Goal: Information Seeking & Learning: Find specific fact

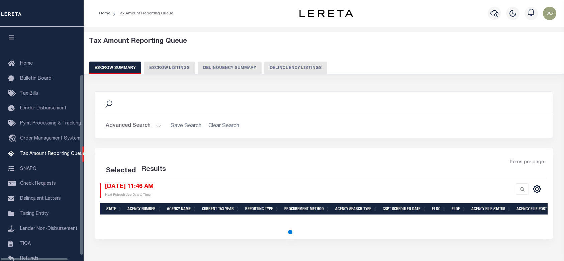
select select "100"
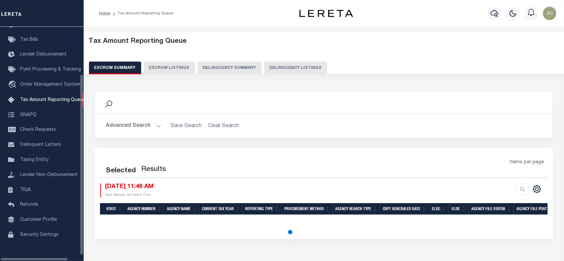
select select "100"
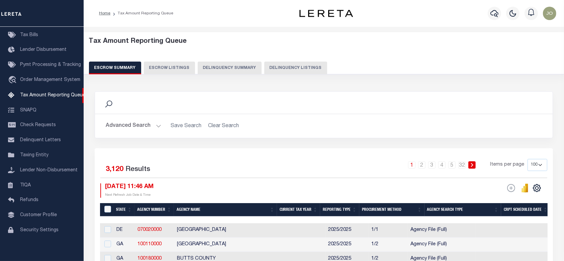
click at [243, 75] on div "Tax Amount Reporting Queue Escrow Summary Escrow Listings Delinquency Summary" at bounding box center [323, 58] width 493 height 53
click at [244, 70] on button "Delinquency Summary" at bounding box center [230, 68] width 64 height 13
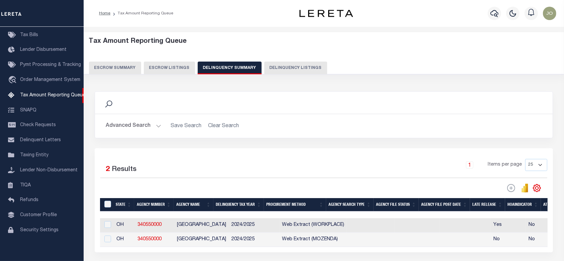
click at [142, 127] on button "Advanced Search" at bounding box center [134, 125] width 56 height 13
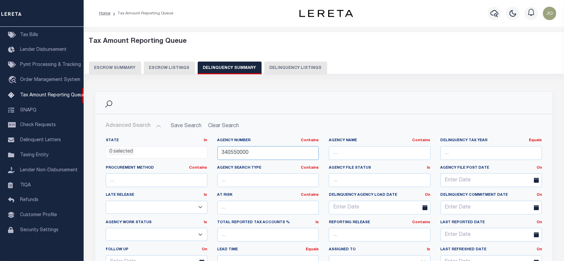
click at [276, 154] on input "340550000" at bounding box center [268, 153] width 102 height 14
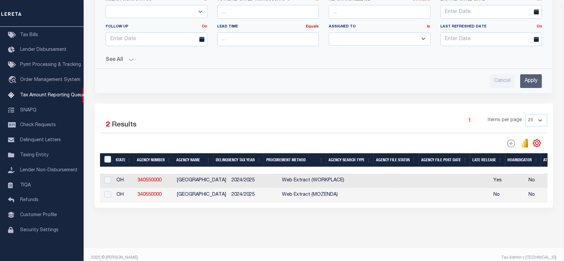
scroll to position [0, 392]
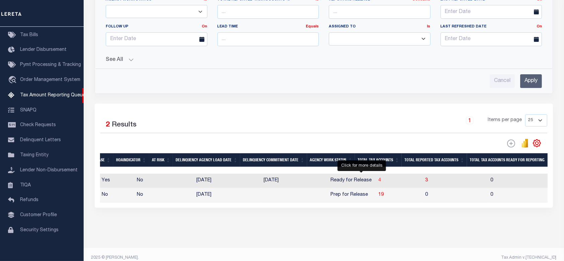
click at [378, 182] on span "4" at bounding box center [379, 180] width 3 height 5
select select "100"
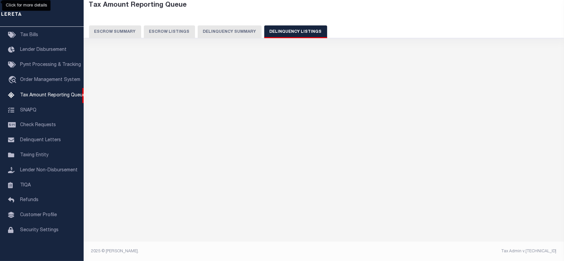
select select "100"
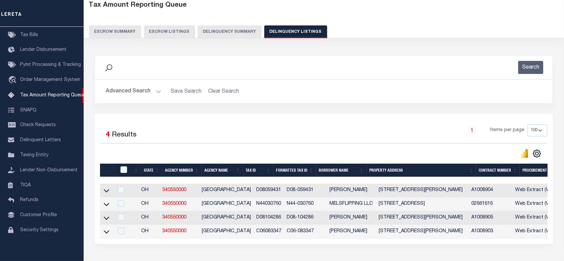
click at [240, 34] on button "Delinquency Summary" at bounding box center [230, 31] width 64 height 13
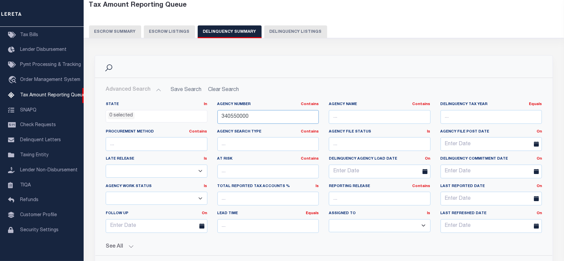
click at [284, 116] on input "340550000" at bounding box center [268, 117] width 102 height 14
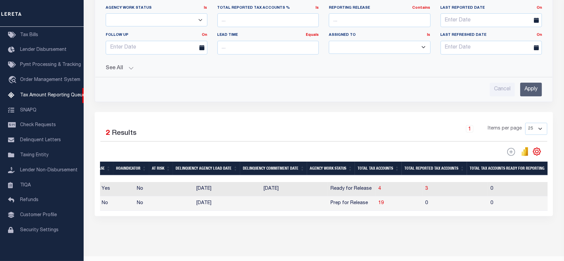
drag, startPoint x: 259, startPoint y: 215, endPoint x: 455, endPoint y: 212, distance: 196.1
click at [455, 212] on div "Selected 2 Results 1 Items per page 25 100 200 500 1000" at bounding box center [324, 164] width 458 height 104
click at [412, 216] on div "Selected 2 Results 1 Items per page 25 100 200 500 1000" at bounding box center [324, 164] width 458 height 104
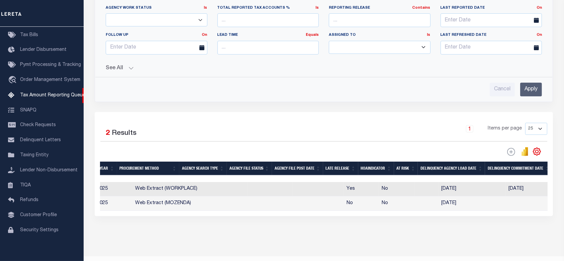
scroll to position [0, 0]
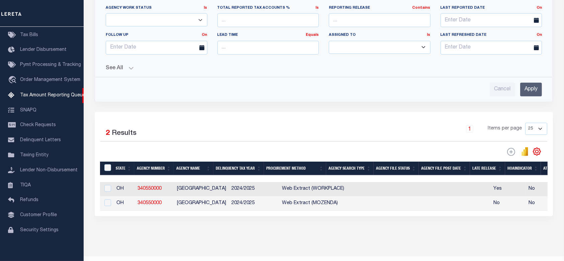
click at [131, 236] on div "Data sync process is currently running, you may face some response delays. Sear…" at bounding box center [323, 53] width 467 height 366
click at [138, 151] on div at bounding box center [211, 151] width 223 height 9
click at [108, 190] on input "checkbox" at bounding box center [107, 188] width 7 height 7
checkbox input "true"
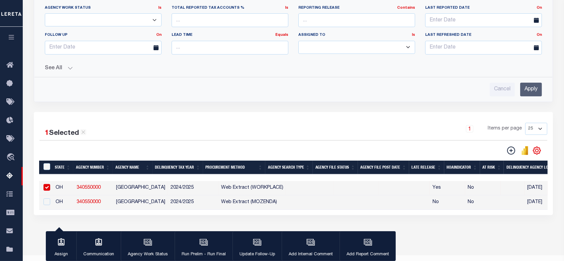
click at [197, 247] on div "button" at bounding box center [203, 243] width 17 height 17
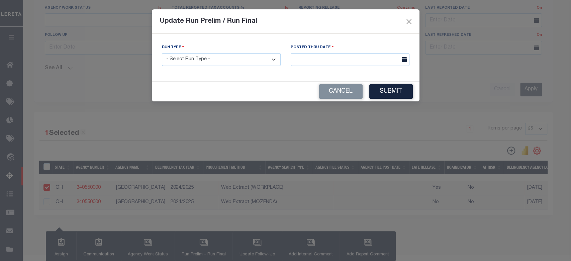
click at [205, 63] on select "- Select Run Type - Prelim Run Final Run" at bounding box center [221, 59] width 119 height 13
click at [162, 53] on select "- Select Run Type - Prelim Run Final Run" at bounding box center [221, 59] width 119 height 13
click at [223, 65] on select "- Select Run Type - Prelim Run Final Run" at bounding box center [221, 59] width 119 height 13
select select "F"
click at [162, 53] on select "- Select Run Type - Prelim Run Final Run" at bounding box center [221, 59] width 119 height 13
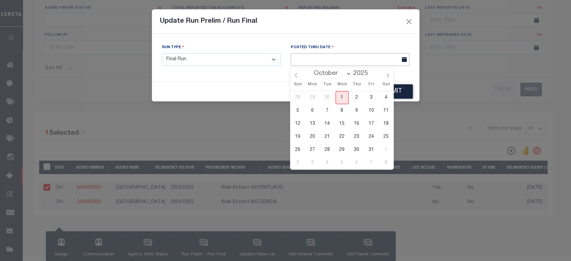
click at [381, 61] on input "text" at bounding box center [350, 59] width 119 height 13
click at [347, 95] on span "1" at bounding box center [342, 97] width 13 height 13
type input "10/01/2025"
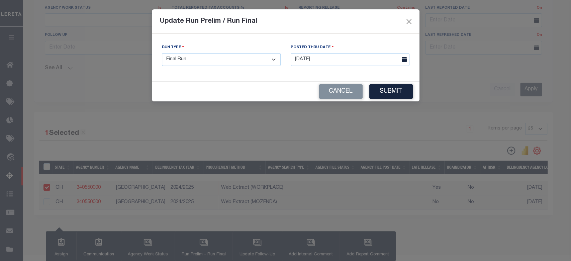
click at [395, 81] on div "Run Type - Select Run Type - Prelim Run Final Run Posted Thru Date 10/01/2025" at bounding box center [286, 58] width 268 height 48
click at [394, 87] on button "Submit" at bounding box center [390, 91] width 43 height 14
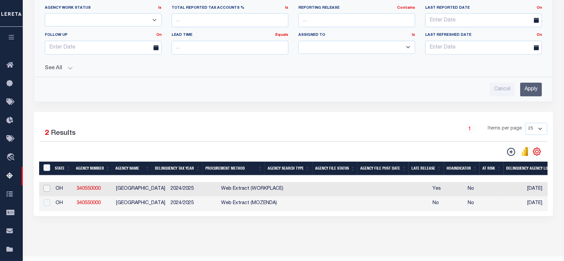
click at [45, 187] on input "checkbox" at bounding box center [46, 188] width 7 height 7
checkbox input "true"
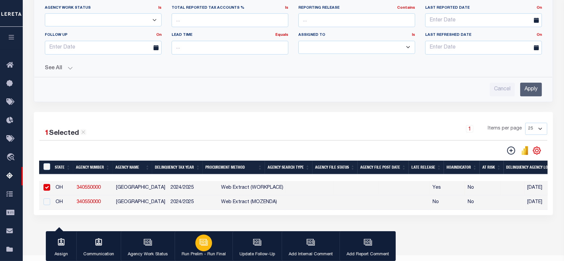
click at [199, 243] on icon "button" at bounding box center [203, 242] width 9 height 9
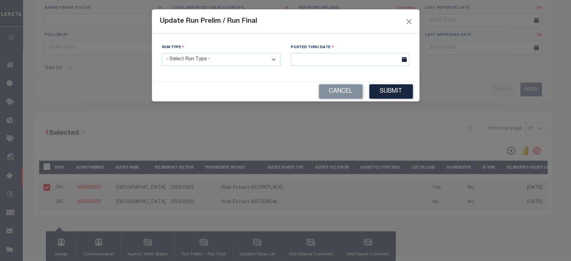
click at [214, 64] on select "- Select Run Type - Prelim Run Final Run" at bounding box center [221, 59] width 119 height 13
select select "F"
click at [162, 53] on select "- Select Run Type - Prelim Run Final Run" at bounding box center [221, 59] width 119 height 13
click at [331, 62] on input "text" at bounding box center [350, 59] width 119 height 13
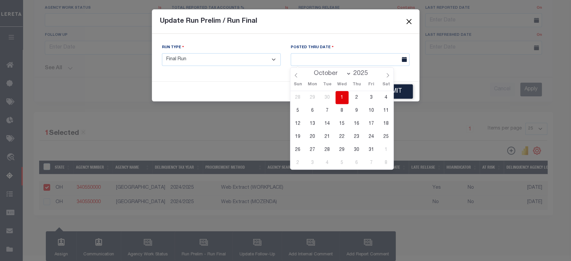
drag, startPoint x: 341, startPoint y: 99, endPoint x: 345, endPoint y: 95, distance: 5.2
click at [342, 98] on span "1" at bounding box center [342, 97] width 13 height 13
type input "10/01/2025"
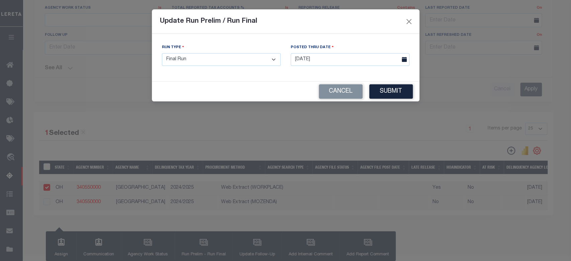
click at [390, 87] on button "Submit" at bounding box center [390, 91] width 43 height 14
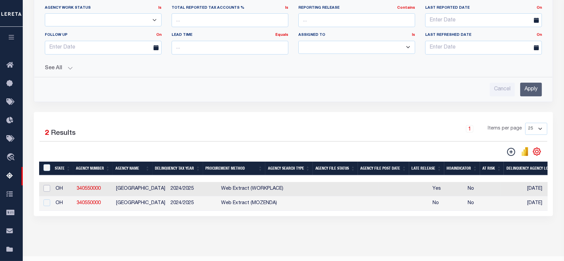
click at [45, 189] on input "checkbox" at bounding box center [46, 188] width 7 height 7
checkbox input "true"
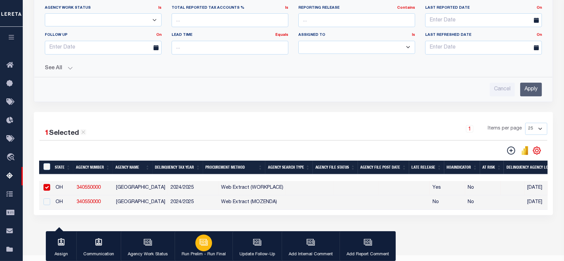
click at [201, 244] on icon "button" at bounding box center [203, 242] width 9 height 9
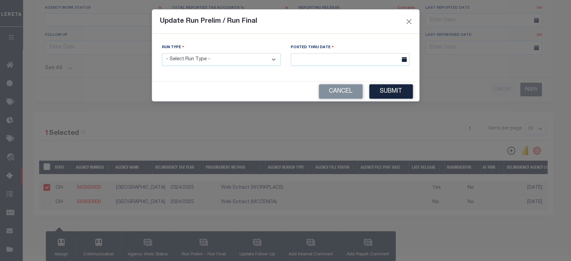
click at [254, 56] on select "- Select Run Type - Prelim Run Final Run" at bounding box center [221, 59] width 119 height 13
select select "F"
click at [162, 53] on select "- Select Run Type - Prelim Run Final Run" at bounding box center [221, 59] width 119 height 13
click at [334, 65] on body "Home Tax Amount Reporting Queue Profile" at bounding box center [285, 31] width 571 height 490
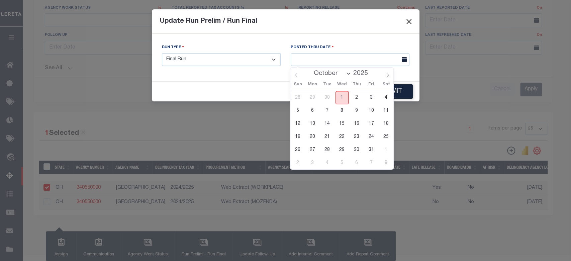
click at [347, 100] on span "1" at bounding box center [342, 97] width 13 height 13
type input "10/01/2025"
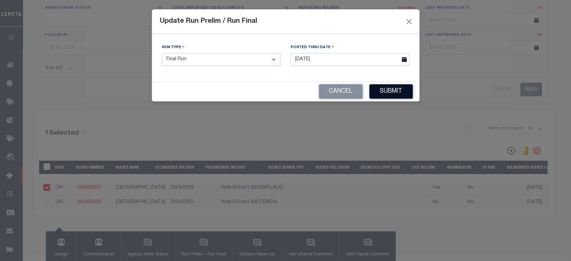
click at [388, 86] on button "Submit" at bounding box center [390, 91] width 43 height 14
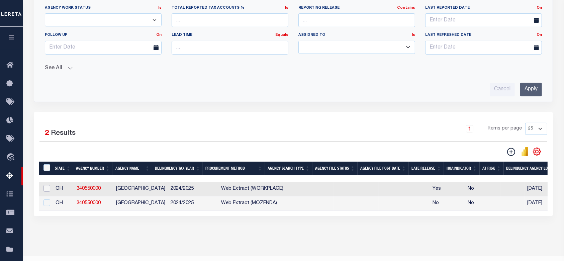
click at [49, 191] on input "checkbox" at bounding box center [46, 188] width 7 height 7
checkbox input "true"
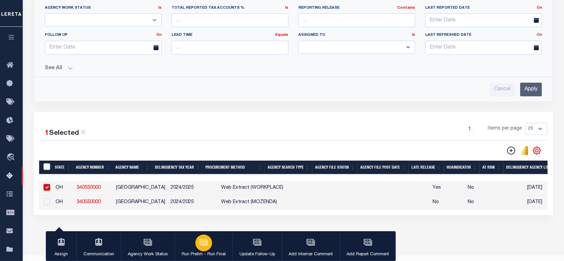
click at [211, 248] on button "Run Prelim - Run Final" at bounding box center [204, 246] width 58 height 30
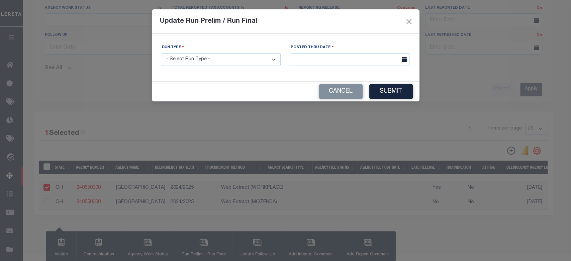
click at [234, 62] on select "- Select Run Type - Prelim Run Final Run" at bounding box center [221, 59] width 119 height 13
select select "F"
click at [162, 53] on select "- Select Run Type - Prelim Run Final Run" at bounding box center [221, 59] width 119 height 13
click at [356, 58] on input "text" at bounding box center [350, 59] width 119 height 13
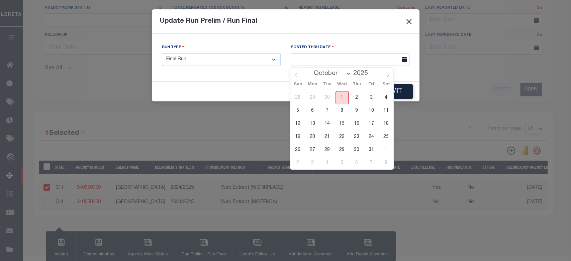
click at [342, 95] on span "1" at bounding box center [342, 97] width 13 height 13
type input "10/01/2025"
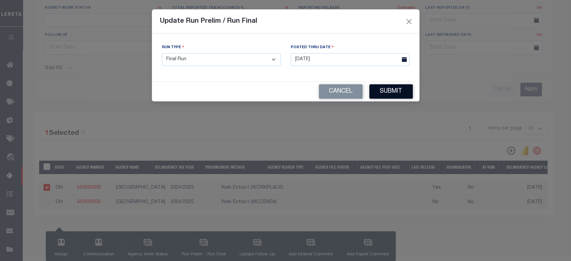
click at [390, 98] on button "Submit" at bounding box center [390, 91] width 43 height 14
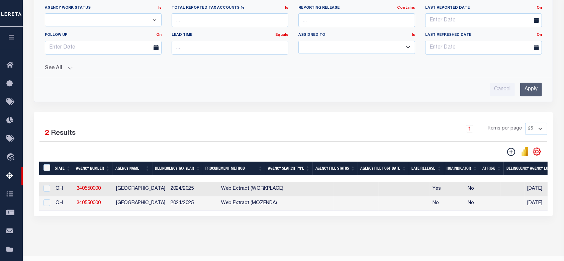
drag, startPoint x: 181, startPoint y: 215, endPoint x: 209, endPoint y: 215, distance: 27.8
click at [209, 215] on div "1 Selected 2 Results 1 Items per page 25 100 200 500 1000" at bounding box center [293, 164] width 519 height 104
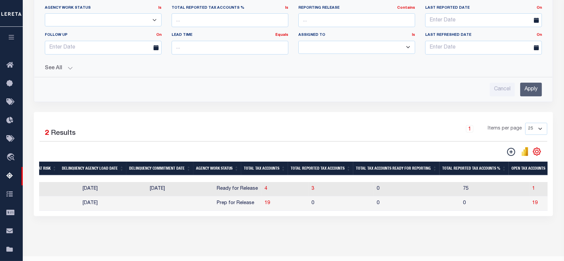
scroll to position [0, 445]
click at [264, 189] on span "4" at bounding box center [265, 188] width 3 height 5
select select "100"
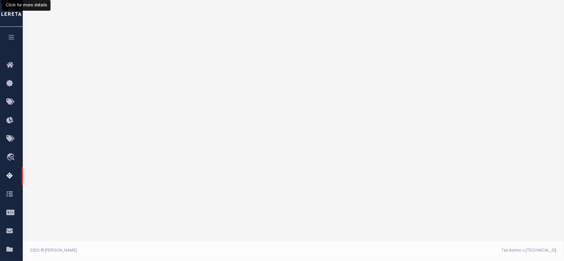
scroll to position [94, 0]
select select "100"
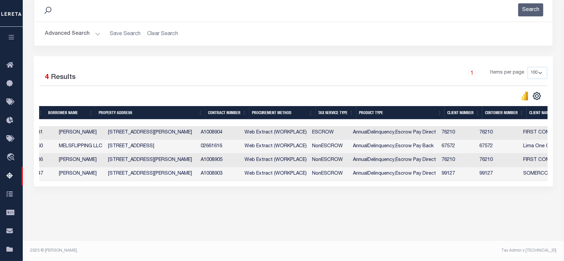
scroll to position [0, 184]
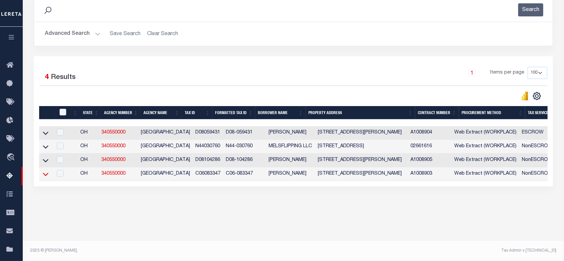
click at [45, 176] on icon at bounding box center [46, 174] width 6 height 3
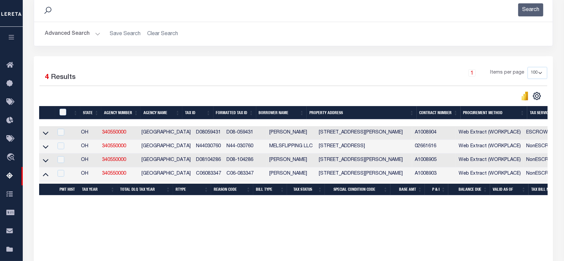
click at [45, 177] on icon at bounding box center [46, 174] width 6 height 7
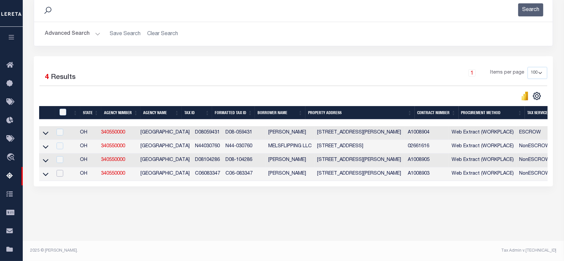
click at [61, 175] on input "checkbox" at bounding box center [60, 173] width 7 height 7
checkbox input "true"
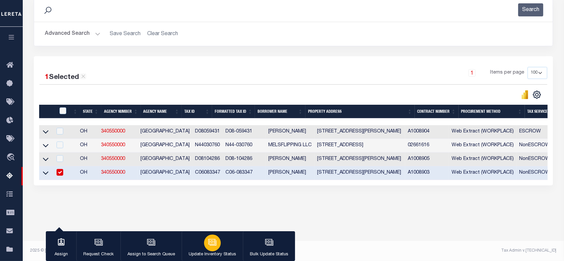
click at [209, 240] on icon "button" at bounding box center [212, 242] width 9 height 9
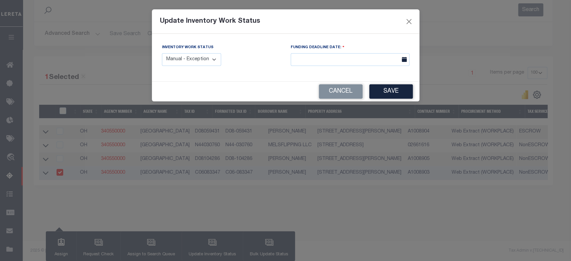
click at [201, 63] on select "Manual - Exception Pended - Awaiting Search Late Add Exception Completed" at bounding box center [192, 59] width 60 height 13
select select "3"
click at [162, 53] on select "Manual - Exception Pended - Awaiting Search Late Add Exception Completed" at bounding box center [192, 59] width 60 height 13
click at [335, 59] on input "text" at bounding box center [350, 59] width 119 height 13
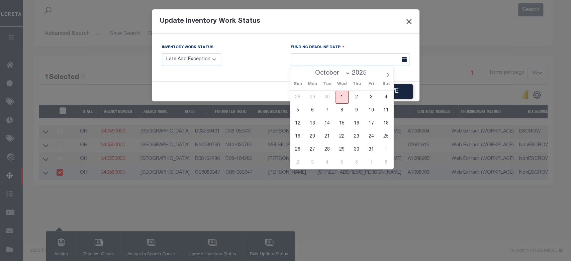
click at [340, 94] on span "1" at bounding box center [342, 97] width 13 height 13
type input "10/01/2025"
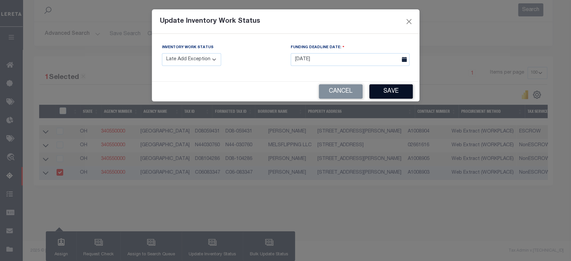
click at [386, 87] on button "Save" at bounding box center [390, 91] width 43 height 14
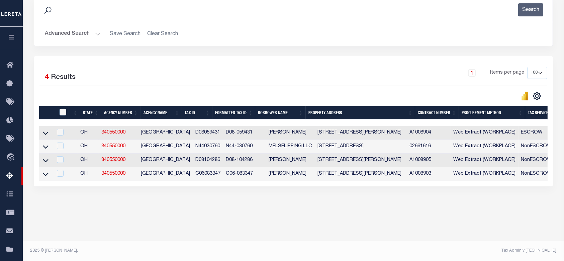
scroll to position [0, 0]
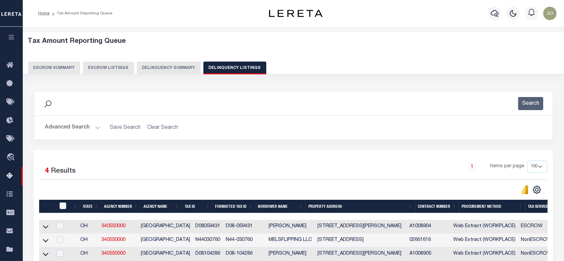
click at [168, 66] on button "Delinquency Summary" at bounding box center [169, 68] width 64 height 13
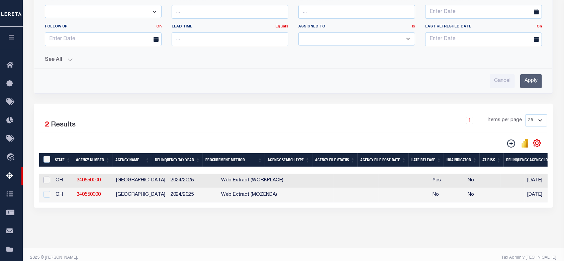
click at [49, 179] on input "checkbox" at bounding box center [46, 180] width 7 height 7
checkbox input "true"
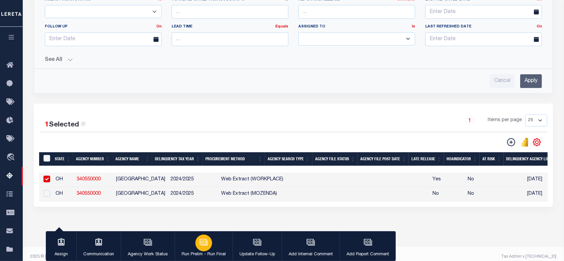
click at [200, 242] on icon "button" at bounding box center [203, 242] width 9 height 9
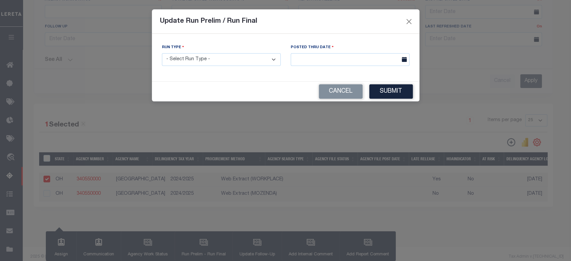
click at [253, 58] on select "- Select Run Type - Prelim Run Final Run" at bounding box center [221, 59] width 119 height 13
select select "F"
click at [162, 53] on select "- Select Run Type - Prelim Run Final Run" at bounding box center [221, 59] width 119 height 13
click at [368, 64] on body "Home Tax Amount Reporting Queue Profile" at bounding box center [285, 22] width 571 height 490
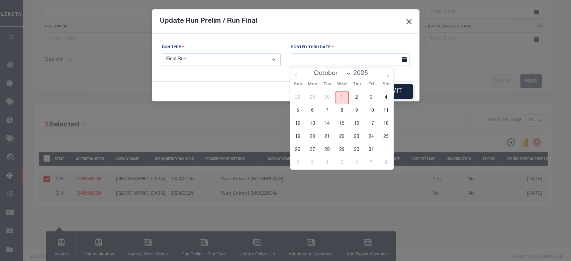
click at [345, 95] on span "1" at bounding box center [342, 97] width 13 height 13
type input "10/01/2025"
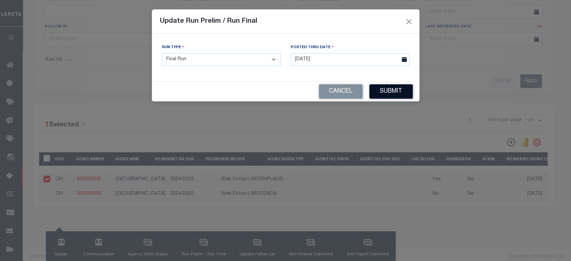
click at [385, 87] on button "Submit" at bounding box center [390, 91] width 43 height 14
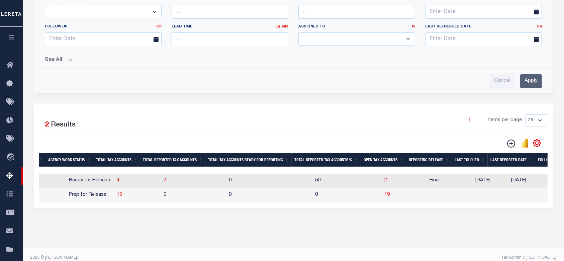
scroll to position [0, 600]
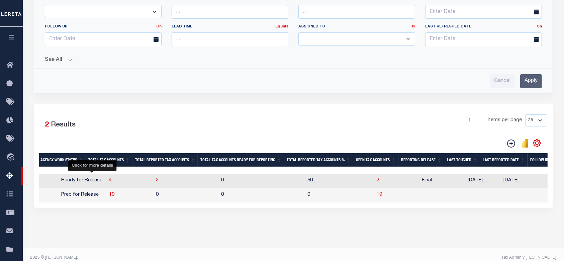
drag, startPoint x: 92, startPoint y: 182, endPoint x: 334, endPoint y: 206, distance: 243.4
click at [109, 182] on span "4" at bounding box center [110, 180] width 3 height 5
select select "100"
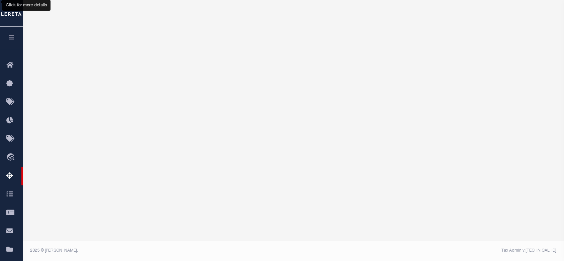
scroll to position [94, 0]
select select "100"
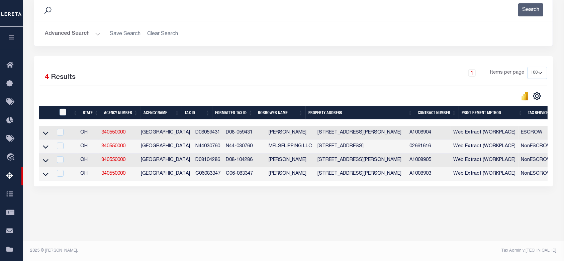
scroll to position [0, 0]
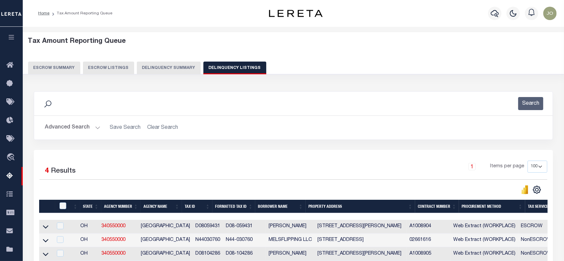
click at [169, 67] on button "Delinquency Summary" at bounding box center [169, 68] width 64 height 13
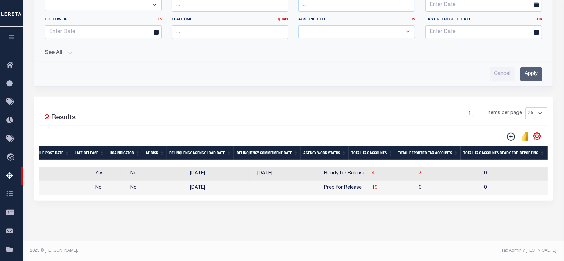
scroll to position [0, 80]
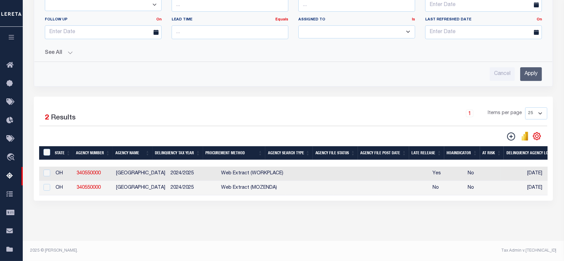
click at [48, 173] on td at bounding box center [46, 174] width 14 height 14
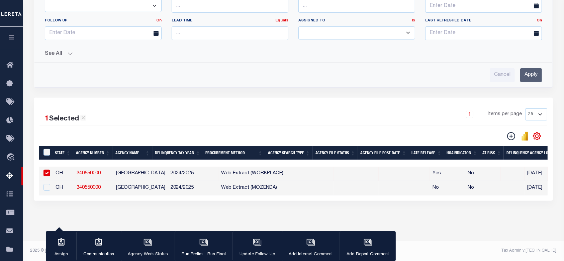
click at [47, 170] on input "checkbox" at bounding box center [46, 173] width 7 height 7
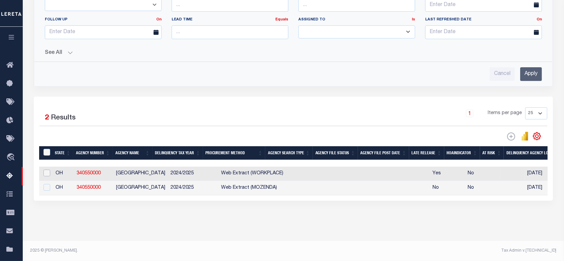
click at [47, 170] on input "checkbox" at bounding box center [46, 173] width 7 height 7
checkbox input "true"
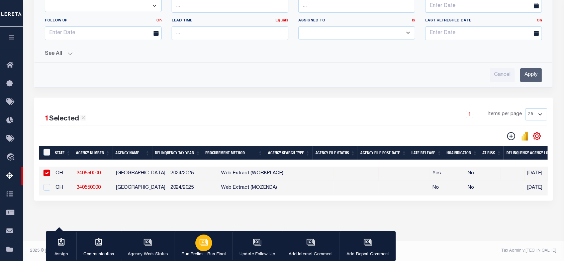
click at [208, 241] on div "button" at bounding box center [203, 243] width 17 height 17
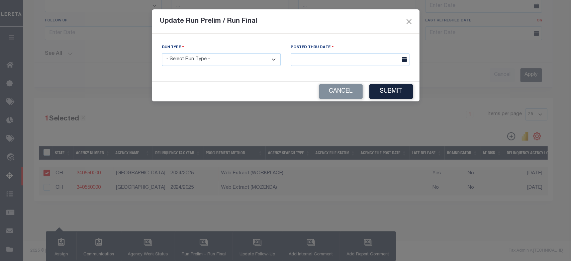
click at [233, 60] on select "- Select Run Type - Prelim Run Final Run" at bounding box center [221, 59] width 119 height 13
select select "F"
click at [162, 53] on select "- Select Run Type - Prelim Run Final Run" at bounding box center [221, 59] width 119 height 13
click at [349, 68] on div "Posted Thru Date" at bounding box center [350, 57] width 129 height 27
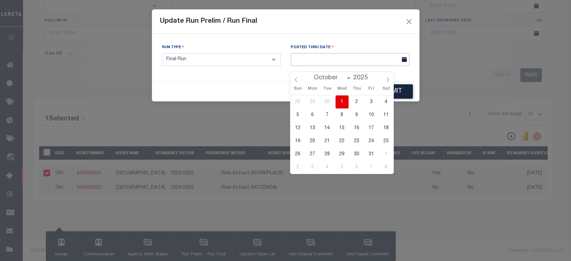
click at [351, 63] on input "text" at bounding box center [350, 59] width 119 height 13
click at [346, 96] on span "1" at bounding box center [342, 101] width 13 height 13
type input "10/01/2025"
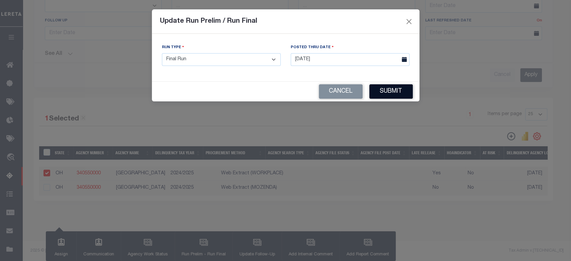
click at [401, 91] on button "Submit" at bounding box center [390, 91] width 43 height 14
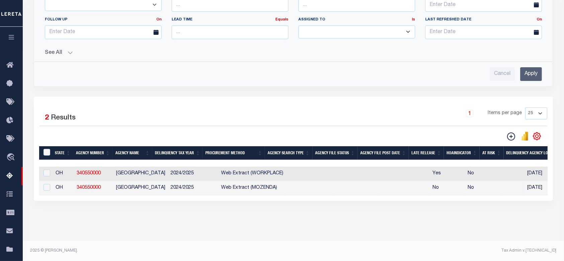
scroll to position [0, 445]
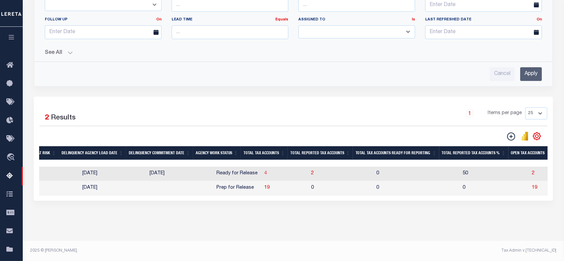
click at [264, 171] on span "4" at bounding box center [265, 173] width 3 height 5
select select "100"
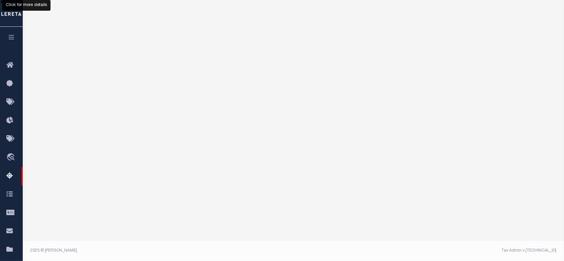
click at [247, 170] on div "Tax Amount Reporting Queue Escrow Summary Escrow Listings In" at bounding box center [293, 62] width 537 height 244
select select "100"
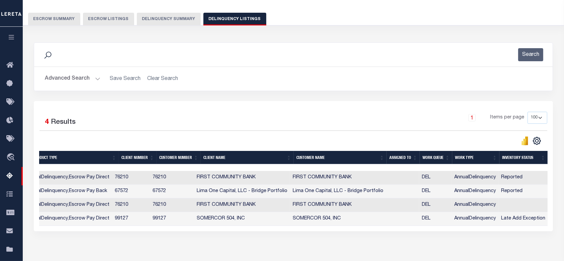
scroll to position [0, 0]
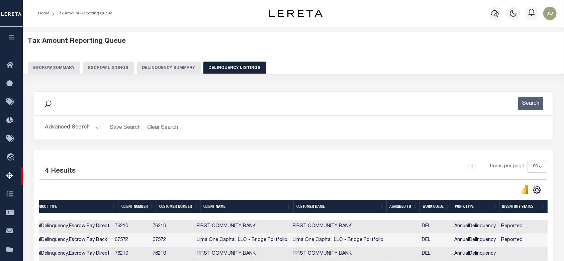
click at [167, 73] on button "Delinquency Summary" at bounding box center [169, 68] width 64 height 13
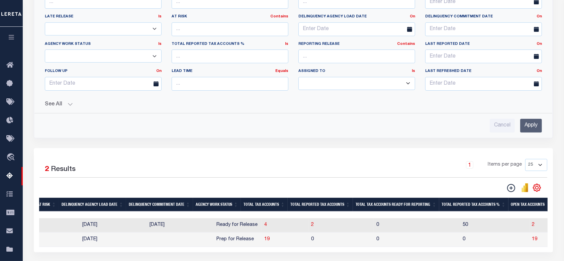
scroll to position [89, 0]
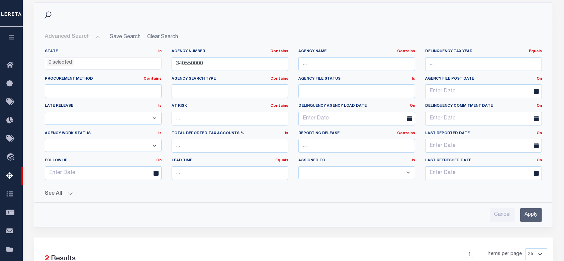
click at [225, 71] on div "Agency Number Contains Contains Is 340550000" at bounding box center [230, 62] width 127 height 27
click at [223, 66] on input "340550000" at bounding box center [230, 64] width 117 height 14
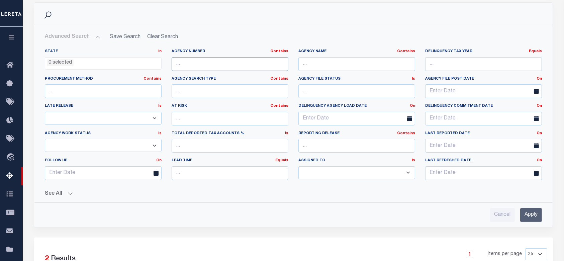
scroll to position [134, 0]
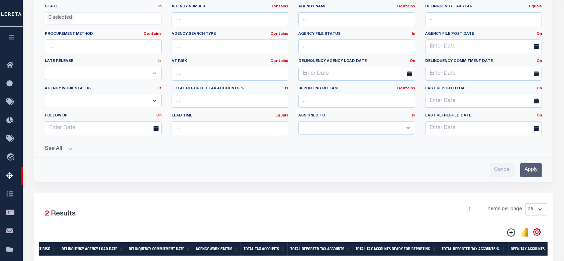
click at [54, 150] on button "See All" at bounding box center [293, 149] width 497 height 6
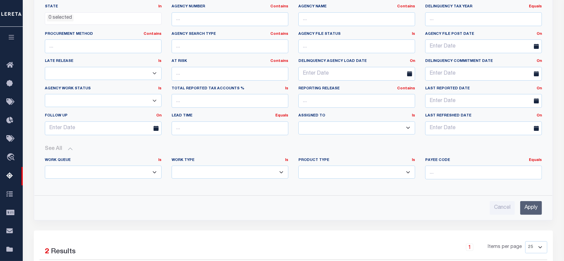
click at [250, 166] on select "Annual Delinquency Back Search Payment Status Check DTRACK" at bounding box center [230, 172] width 117 height 13
click at [246, 172] on select "Annual Delinquency Back Search Payment Status Check DTRACK" at bounding box center [230, 172] width 117 height 13
select select "AnnualDelinquency"
click at [172, 166] on select "Annual Delinquency Back Search Payment Status Check DTRACK" at bounding box center [230, 172] width 117 height 13
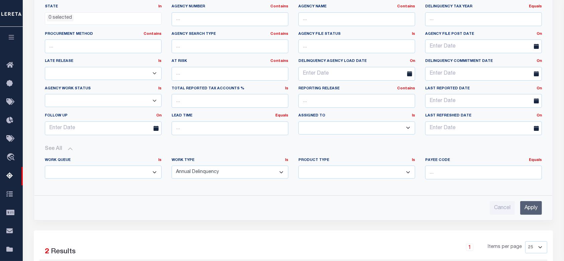
click at [242, 178] on select "Annual Delinquency Back Search Payment Status Check DTRACK" at bounding box center [230, 172] width 117 height 13
click at [534, 204] on input "Apply" at bounding box center [531, 208] width 22 height 14
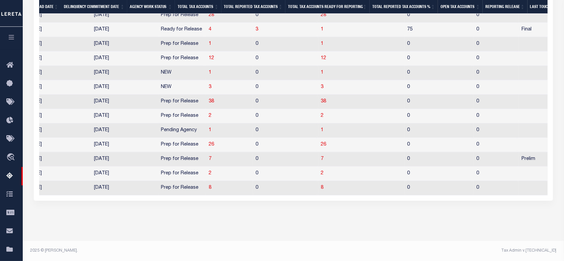
scroll to position [0, 878]
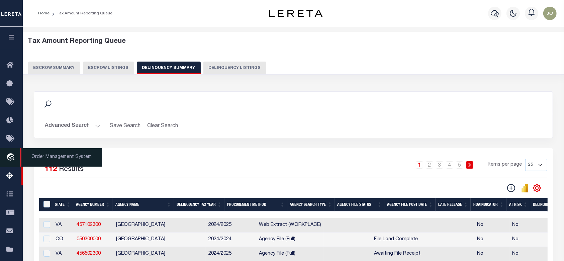
click at [16, 160] on icon "travel_explore" at bounding box center [11, 157] width 11 height 9
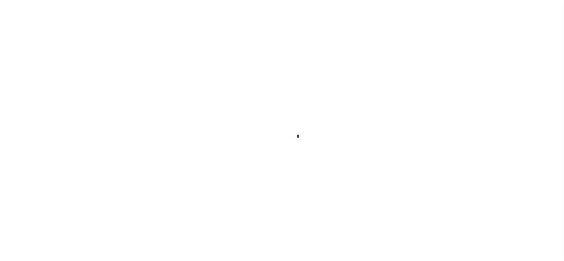
scroll to position [49, 0]
select select "200"
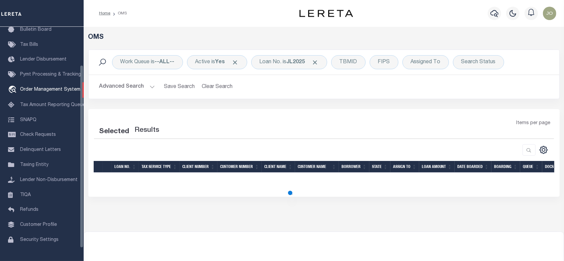
select select "200"
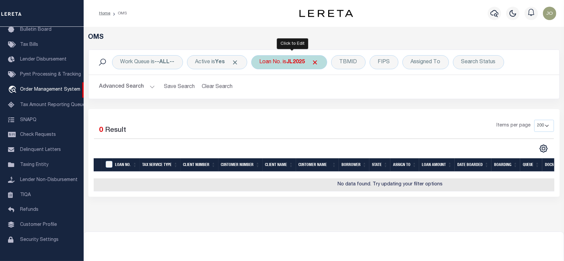
click at [281, 61] on div "Loan No. is JL2025" at bounding box center [289, 62] width 76 height 14
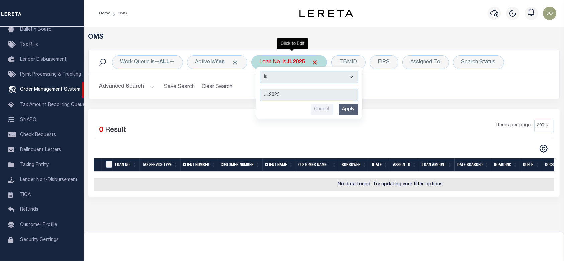
click at [291, 78] on select "Is Contains" at bounding box center [309, 77] width 98 height 13
select select "c"
click at [262, 71] on select "Is Contains" at bounding box center [309, 77] width 98 height 13
click at [350, 110] on input "Apply" at bounding box center [349, 109] width 20 height 11
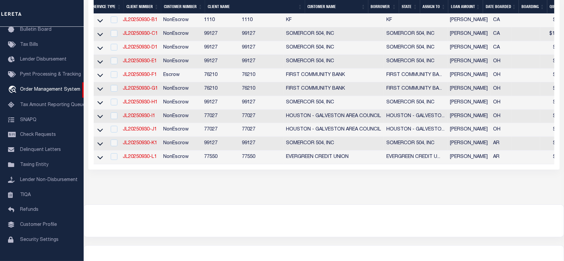
scroll to position [0, 0]
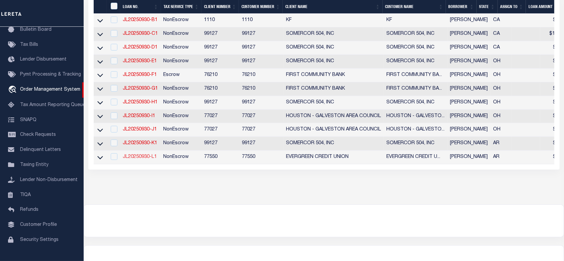
click at [148, 159] on link "JL20250930-L1" at bounding box center [140, 157] width 34 height 5
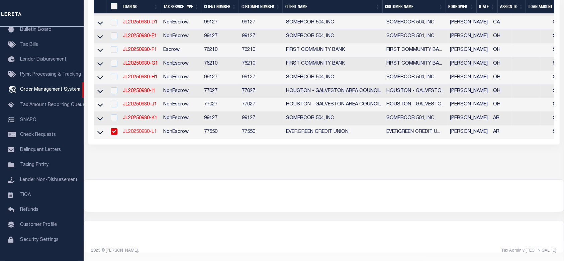
type input "JL20250930-L1"
type input "[PERSON_NAME]"
select select
type input "[STREET_ADDRESS]"
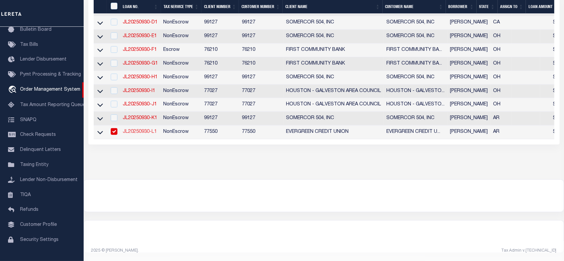
type input "[GEOGRAPHIC_DATA] 71601-7009"
type input "[DATE]"
select select "10"
select select "NonEscrow"
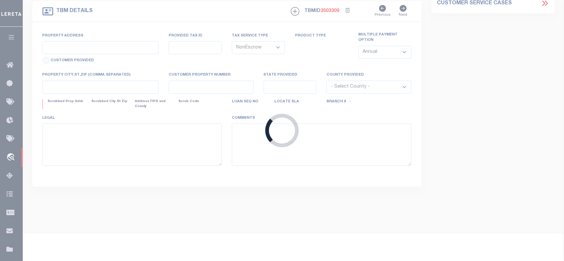
type input "[STREET_ADDRESS]"
select select
type input "[GEOGRAPHIC_DATA] 71601-7009"
type input "AR"
select select
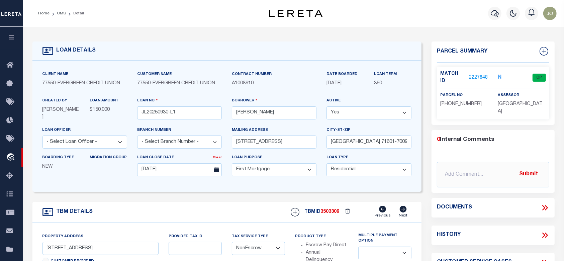
click at [481, 78] on div "Match ID 2227848 N CP" at bounding box center [493, 80] width 106 height 18
click at [481, 74] on link "2227848" at bounding box center [478, 77] width 19 height 7
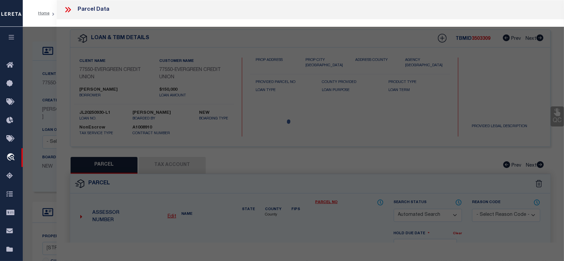
checkbox input "false"
select select "CP"
type input "[PERSON_NAME],[PERSON_NAME]"
select select "ATL"
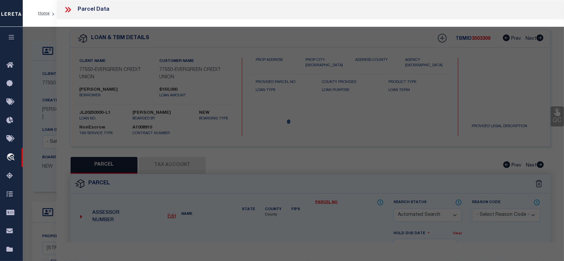
select select "ADD"
type input "[STREET_ADDRESS]"
checkbox input "false"
type input "[GEOGRAPHIC_DATA]"
type textarea "LOT 46"
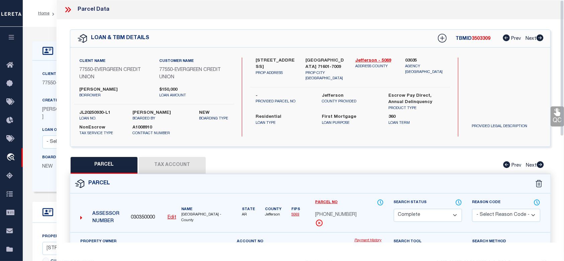
scroll to position [89, 0]
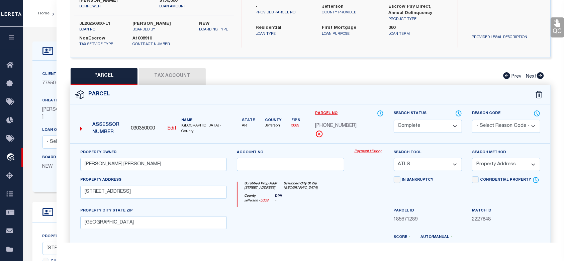
click at [363, 153] on link "Payment History" at bounding box center [368, 152] width 29 height 6
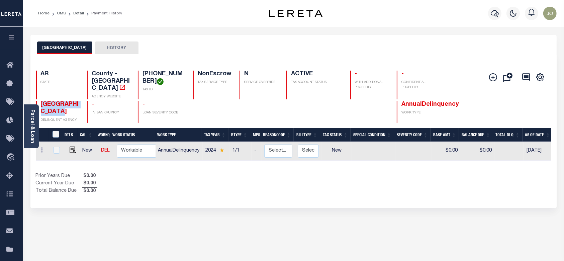
drag, startPoint x: 70, startPoint y: 105, endPoint x: 41, endPoint y: 99, distance: 29.1
click at [41, 101] on h4 "[GEOGRAPHIC_DATA]" at bounding box center [60, 108] width 38 height 14
copy span "[GEOGRAPHIC_DATA]"
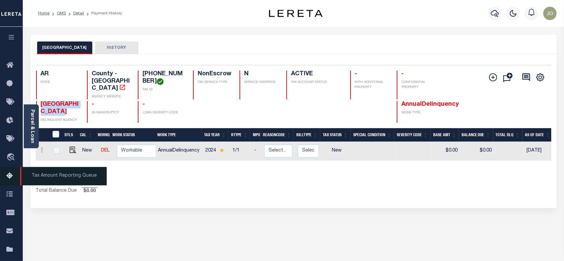
click at [9, 177] on icon at bounding box center [11, 176] width 11 height 8
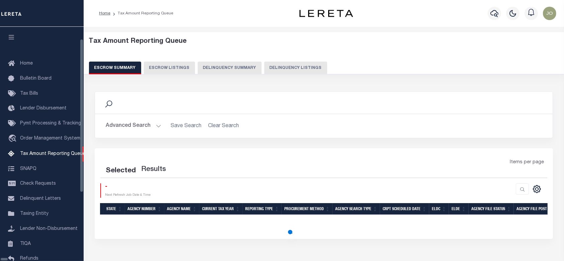
select select "100"
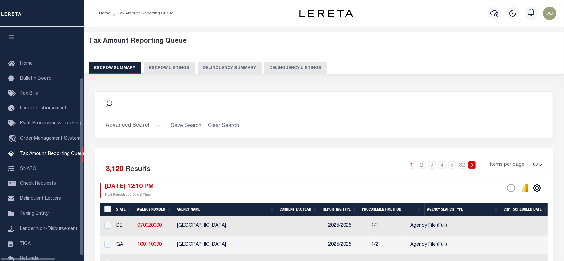
click at [192, 72] on div "Escrow Summary Escrow Listings Delinquency Summary Delinquency Listings" at bounding box center [324, 68] width 470 height 12
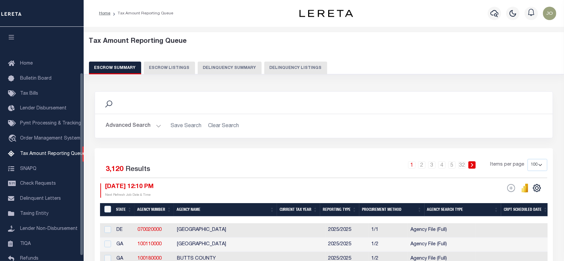
scroll to position [59, 0]
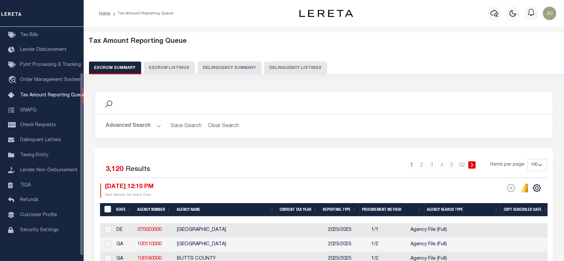
click at [198, 70] on button "Delinquency Summary" at bounding box center [230, 68] width 64 height 13
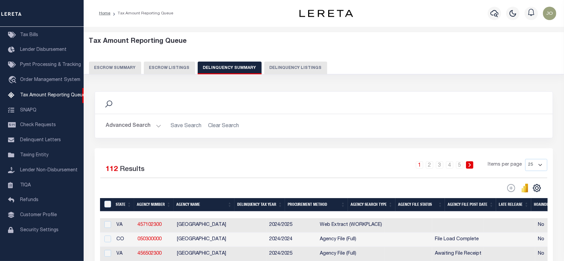
click at [121, 128] on button "Advanced Search" at bounding box center [134, 125] width 56 height 13
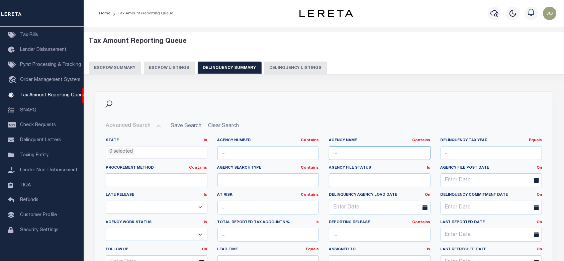
click at [367, 156] on input "text" at bounding box center [380, 153] width 102 height 14
paste input "[GEOGRAPHIC_DATA]"
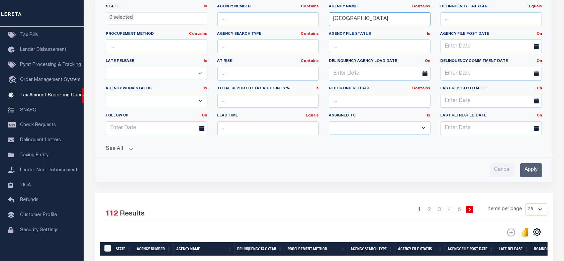
type input "[GEOGRAPHIC_DATA]"
click at [533, 169] on input "Apply" at bounding box center [531, 170] width 22 height 14
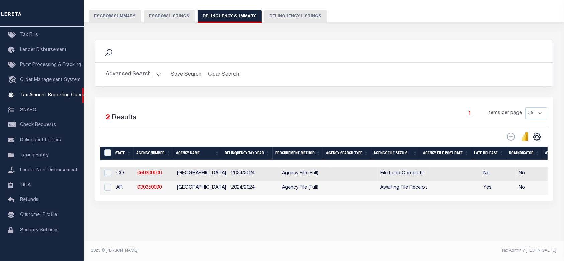
scroll to position [0, 392]
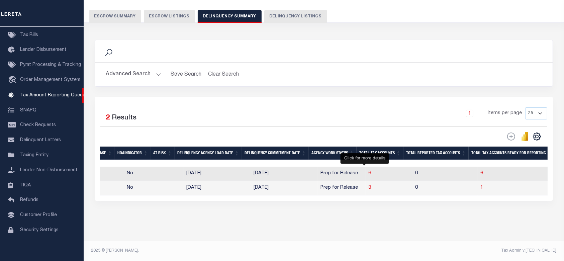
click at [368, 171] on span "6" at bounding box center [369, 173] width 3 height 5
select select "100"
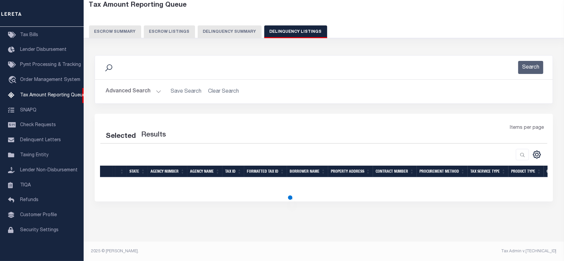
select select "100"
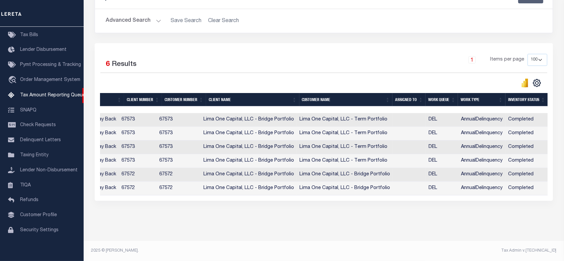
scroll to position [0, 524]
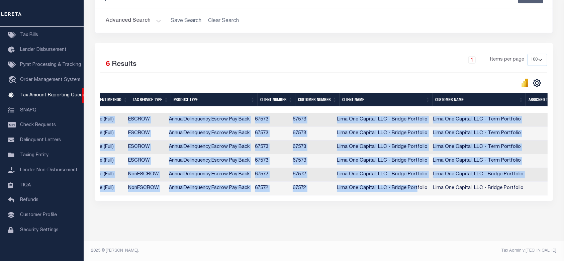
drag, startPoint x: 421, startPoint y: 190, endPoint x: 126, endPoint y: 184, distance: 294.8
click at [112, 194] on div "State Agency Number Agency Name Tax ID Formatted Tax ID Borrower Name Property …" at bounding box center [324, 154] width 448 height 82
click at [231, 219] on div "Data sync process is currently running, you may face some response delays. Sear…" at bounding box center [323, 99] width 467 height 243
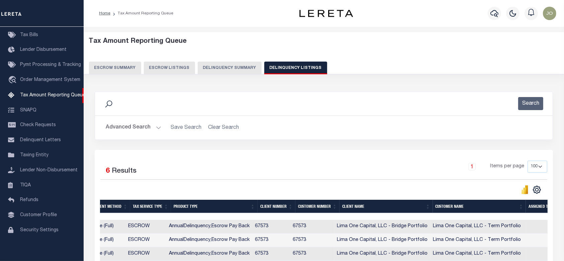
click at [222, 68] on button "Delinquency Summary" at bounding box center [230, 68] width 64 height 13
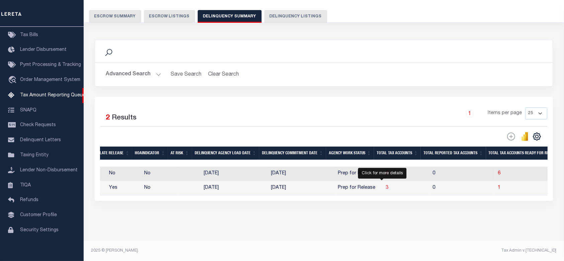
click at [386, 185] on span "3" at bounding box center [387, 187] width 3 height 5
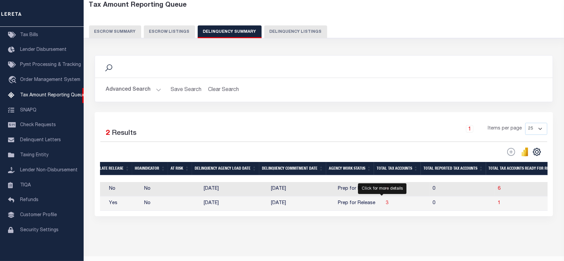
select select "100"
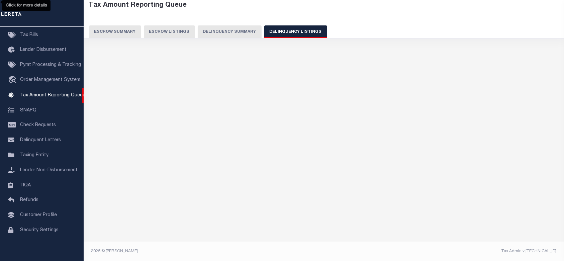
select select "100"
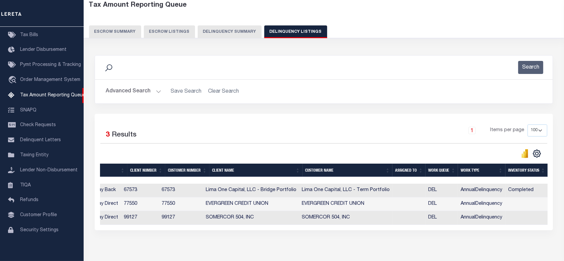
click at [232, 34] on button "Delinquency Summary" at bounding box center [230, 31] width 64 height 13
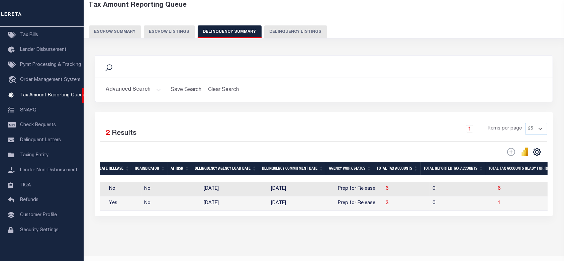
click at [134, 89] on button "Advanced Search" at bounding box center [134, 89] width 56 height 13
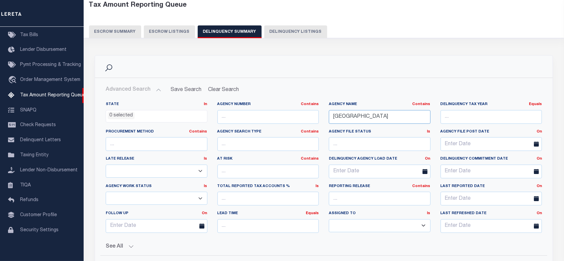
click at [377, 119] on input "[GEOGRAPHIC_DATA]" at bounding box center [380, 117] width 102 height 14
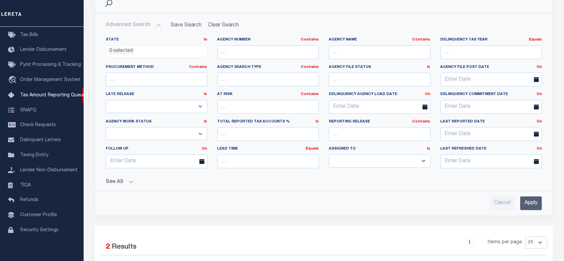
click at [128, 179] on button "See All" at bounding box center [324, 182] width 436 height 6
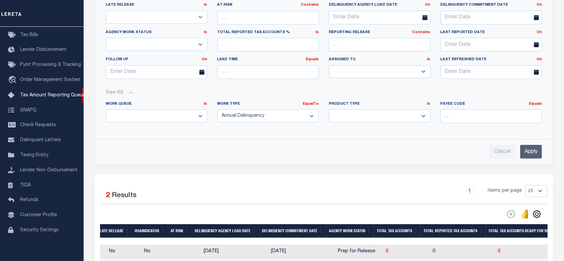
click at [537, 146] on input "Apply" at bounding box center [531, 152] width 22 height 14
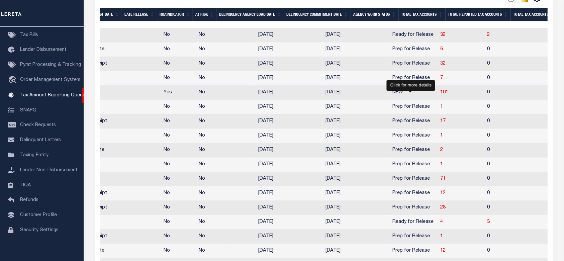
click at [440, 109] on span "1" at bounding box center [441, 106] width 3 height 5
select select "100"
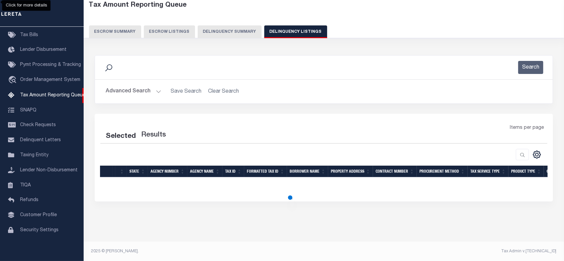
click at [410, 109] on div "Search Advanced Search Save Search Clear Search In In" at bounding box center [324, 84] width 468 height 59
select select "100"
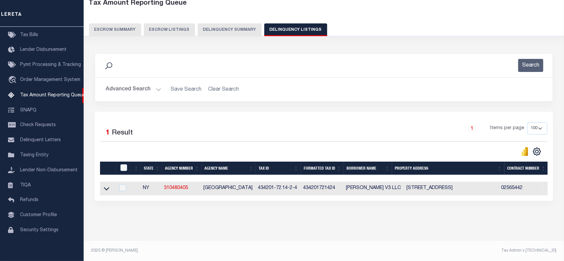
click at [329, 191] on div "State Agency Number Agency Name Tax ID Formatted Tax ID Borrower Name Property …" at bounding box center [324, 189] width 448 height 14
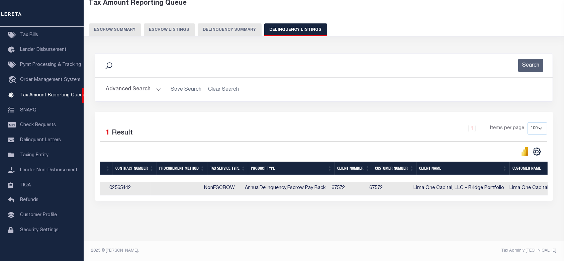
click at [479, 190] on td "Lima One Capital, LLC - Bridge Portfolio" at bounding box center [459, 189] width 96 height 14
checkbox input "true"
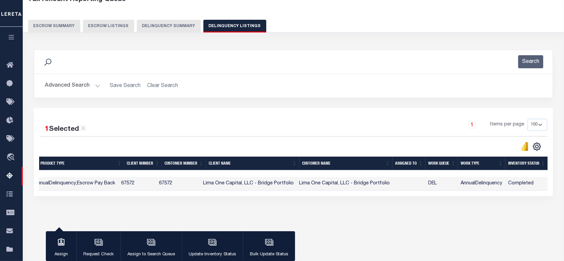
drag, startPoint x: 495, startPoint y: 195, endPoint x: 113, endPoint y: 199, distance: 381.4
click at [113, 196] on div "1 Selected 1 Result 1 Items per page 10 25 50 100 500" at bounding box center [293, 152] width 519 height 88
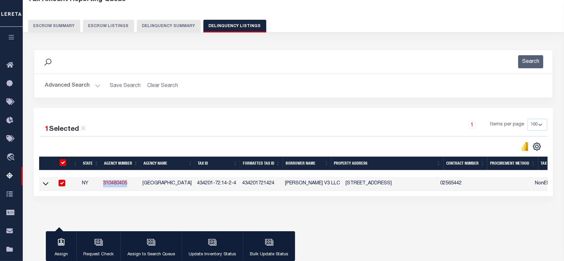
drag, startPoint x: 127, startPoint y: 186, endPoint x: 100, endPoint y: 190, distance: 27.0
click at [100, 190] on tr "NY 310480405 SCHOHARIE VILLAGE 434201-72.14-2-4 434201721424 GONZALEZ V3 LLC 16…" at bounding box center [564, 184] width 1050 height 14
copy tr "310480405"
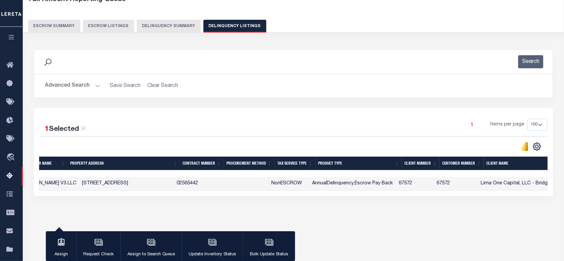
scroll to position [0, 83]
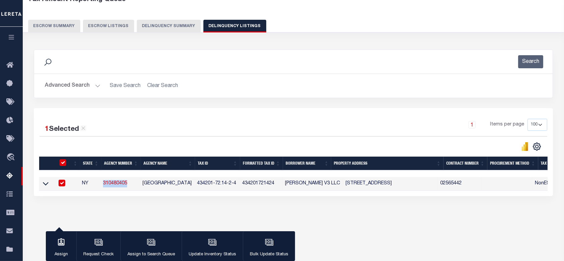
click at [177, 23] on button "Delinquency Summary" at bounding box center [169, 26] width 64 height 13
